Goal: Navigation & Orientation: Find specific page/section

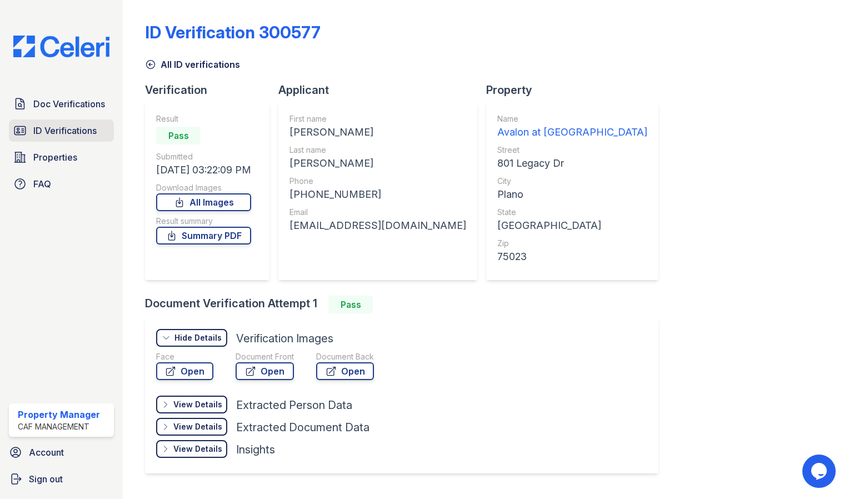
click at [91, 128] on span "ID Verifications" at bounding box center [64, 130] width 63 height 13
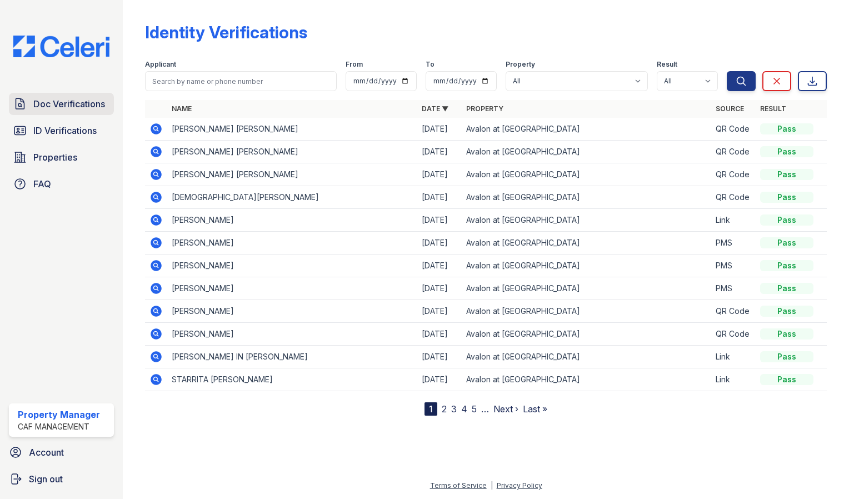
click at [88, 99] on span "Doc Verifications" at bounding box center [69, 103] width 72 height 13
